Goal: Task Accomplishment & Management: Manage account settings

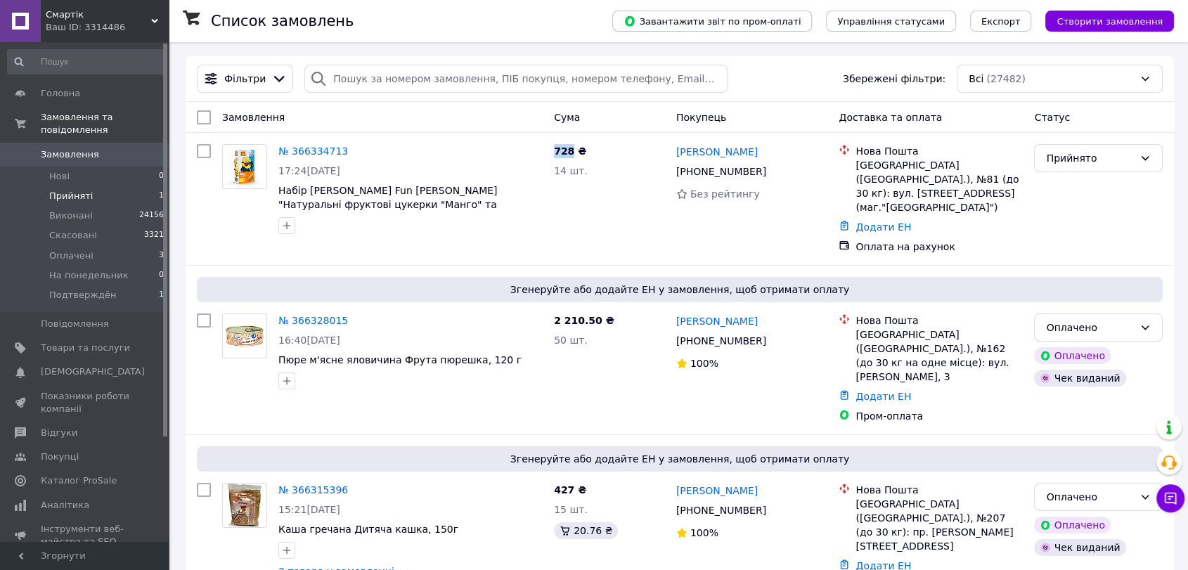
click at [93, 186] on li "Прийняті 1" at bounding box center [86, 196] width 172 height 20
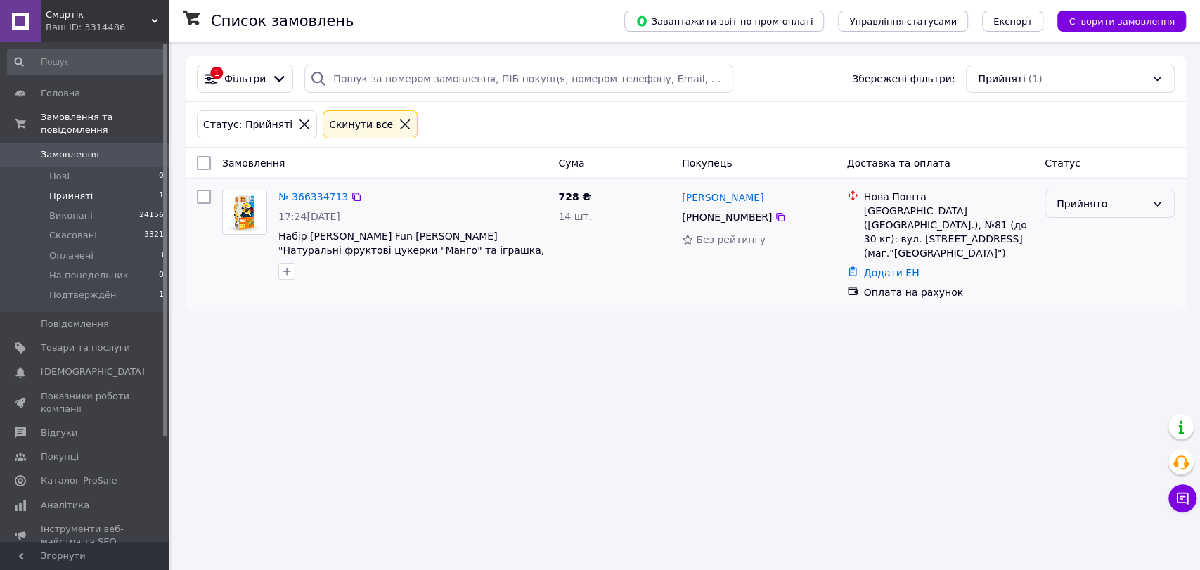
click at [1145, 198] on div "Прийнято" at bounding box center [1101, 203] width 89 height 15
click at [1098, 277] on li "Оплачено" at bounding box center [1110, 284] width 129 height 25
click at [1149, 202] on div "Прийнято" at bounding box center [1110, 204] width 130 height 28
click at [1078, 283] on li "Оплачено" at bounding box center [1110, 284] width 129 height 25
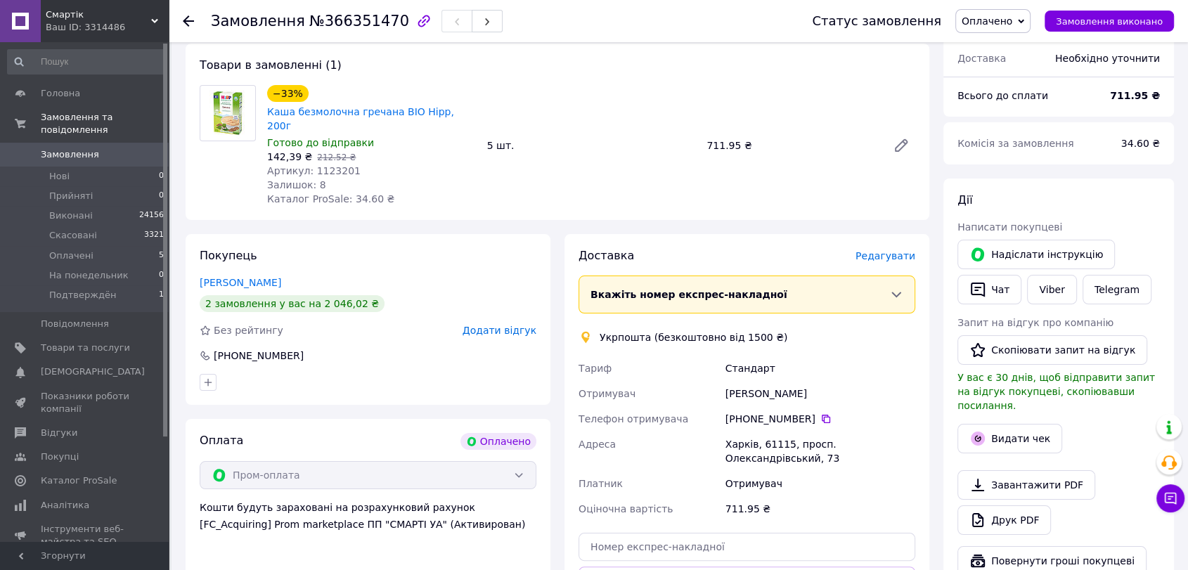
scroll to position [312, 0]
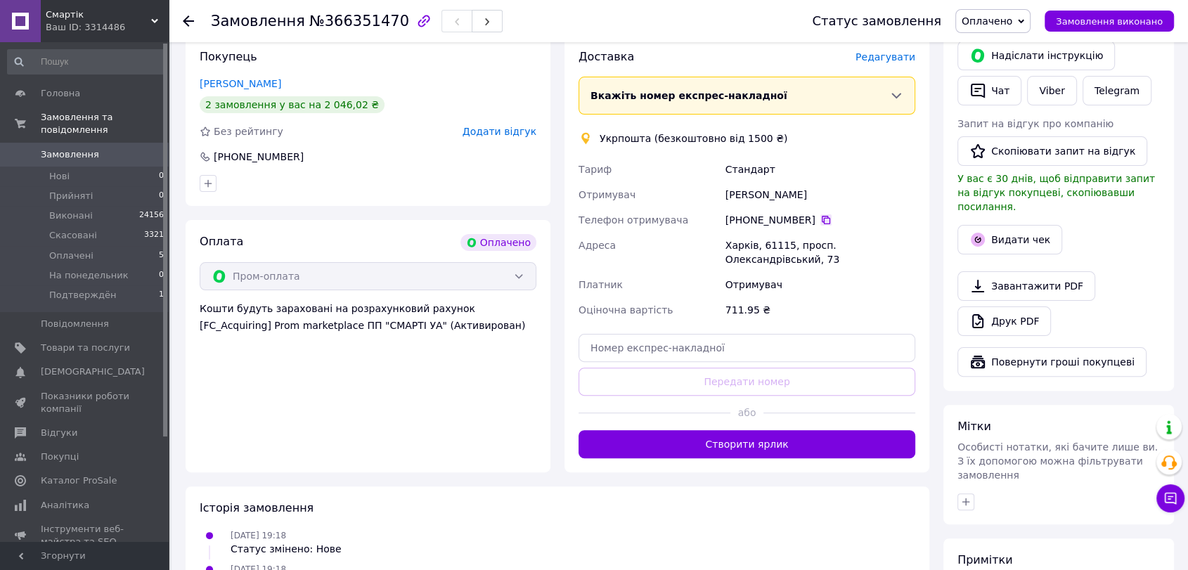
click at [821, 214] on icon at bounding box center [826, 219] width 11 height 11
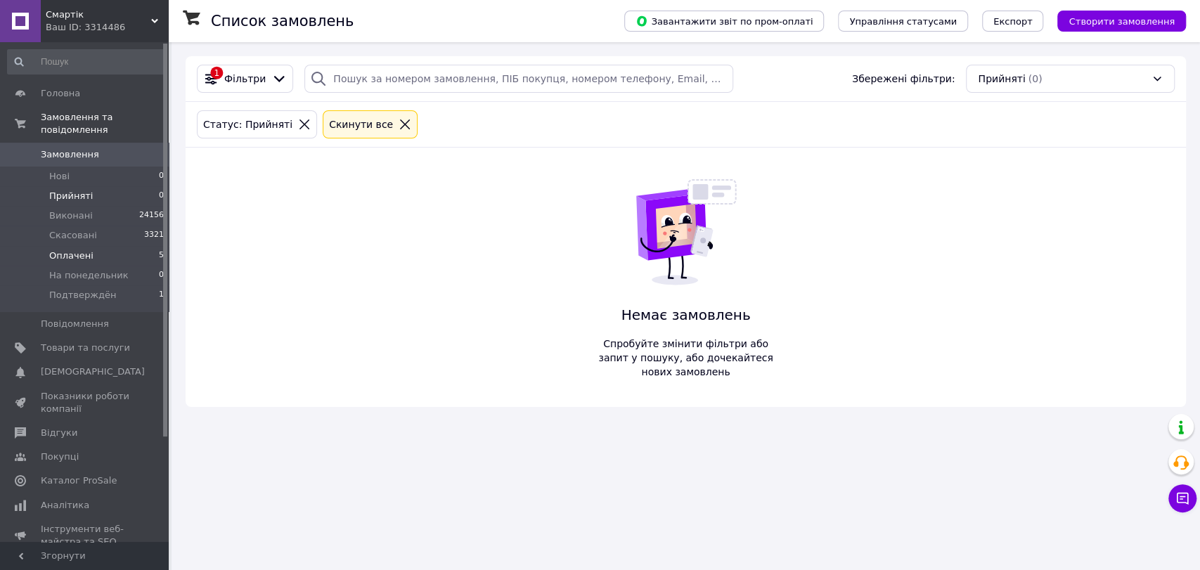
click at [109, 247] on li "Оплачені 5" at bounding box center [86, 256] width 172 height 20
